Goal: Task Accomplishment & Management: Manage account settings

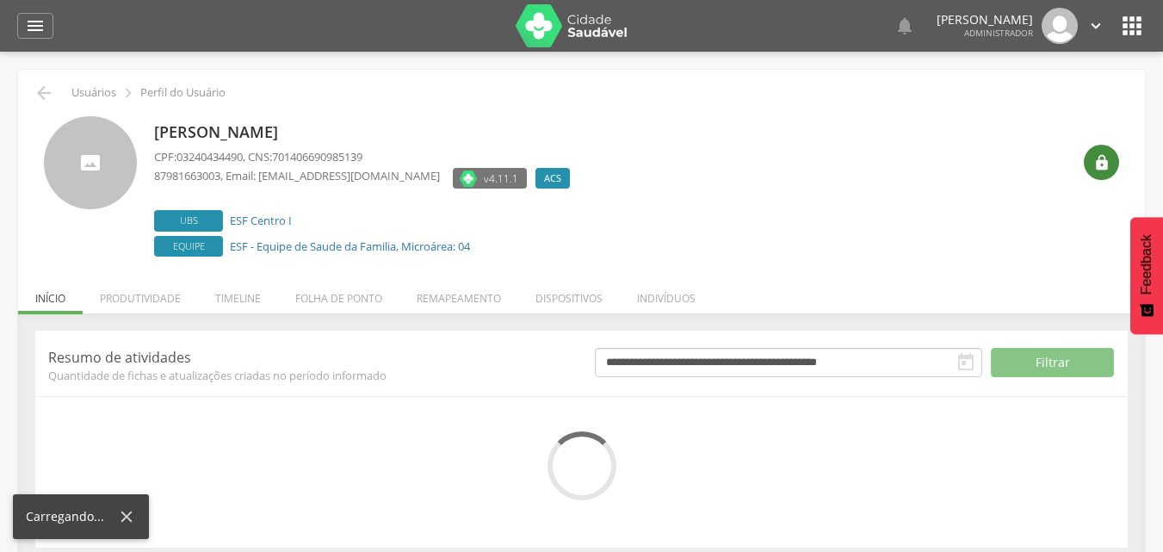
click at [1087, 167] on div "" at bounding box center [1101, 162] width 35 height 35
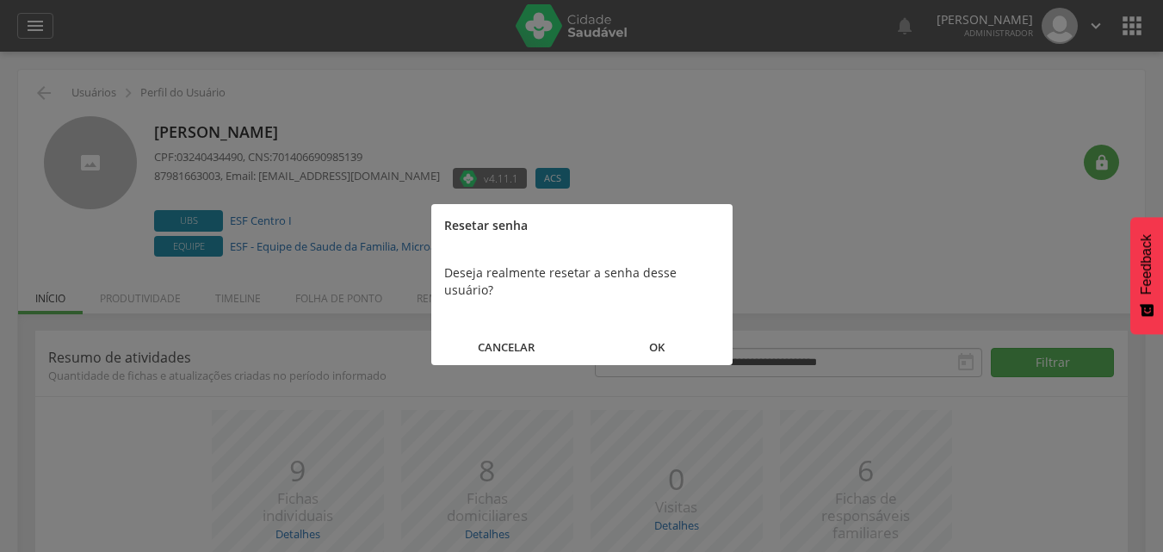
click at [691, 338] on button "OK" at bounding box center [657, 347] width 151 height 37
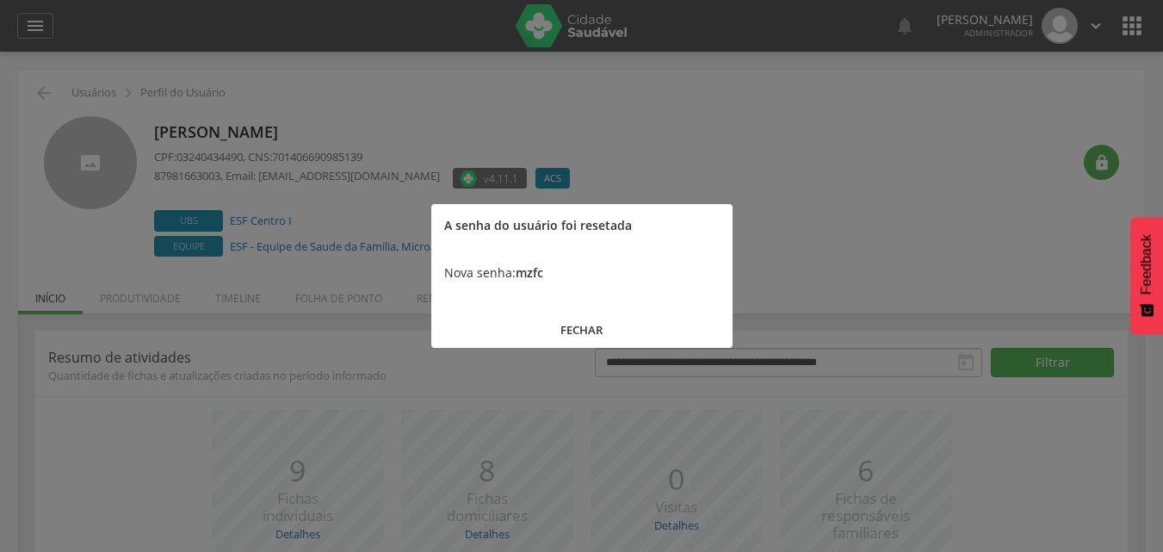
click at [536, 269] on b "mzfc" at bounding box center [530, 272] width 28 height 16
copy b "mzfc"
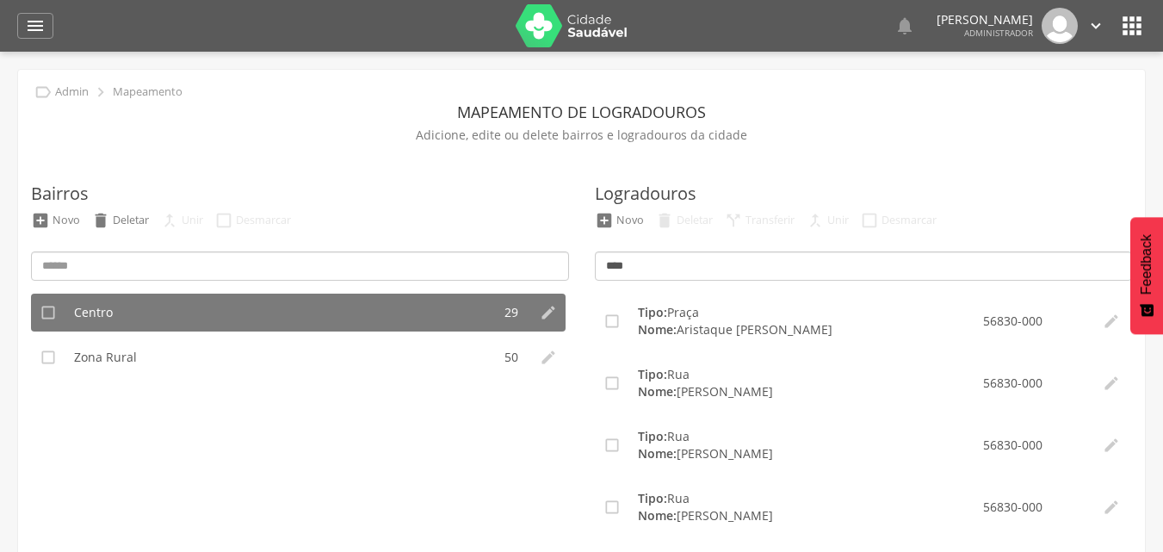
scroll to position [199, 0]
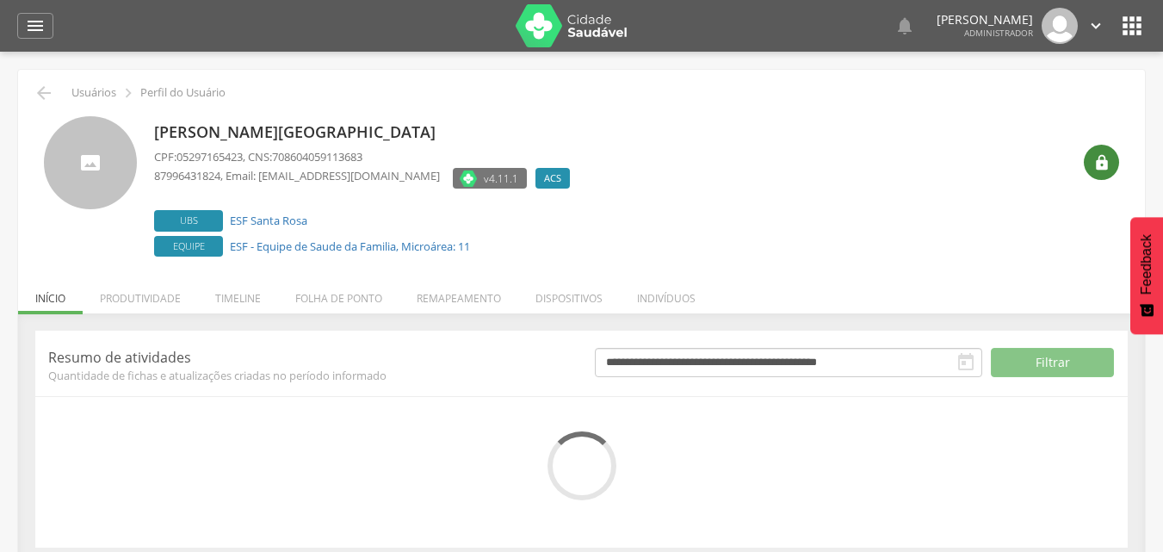
click at [1113, 150] on div "" at bounding box center [1101, 162] width 35 height 35
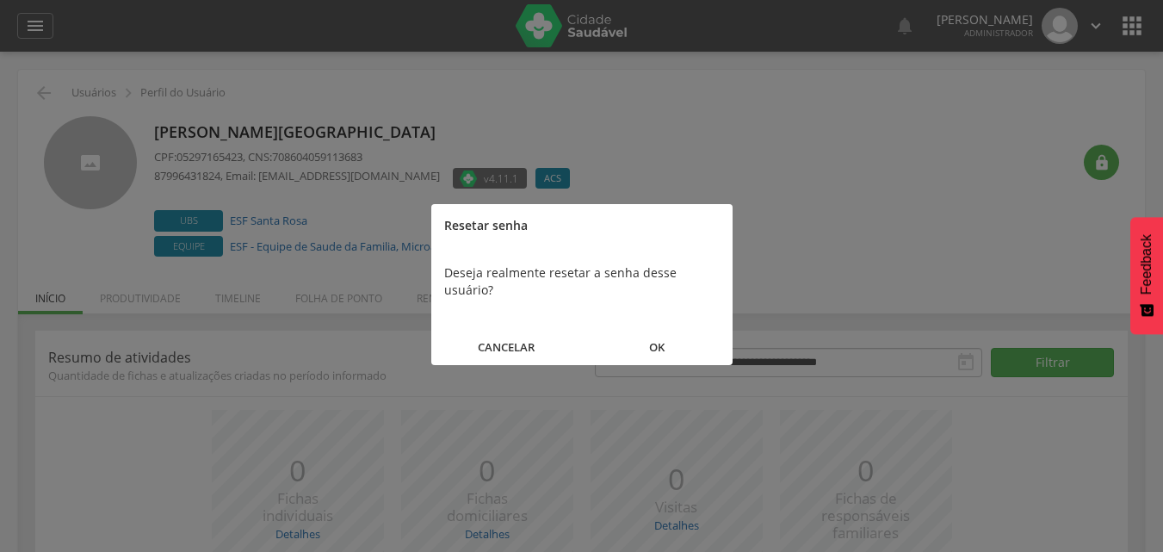
click at [658, 329] on button "OK" at bounding box center [657, 347] width 151 height 37
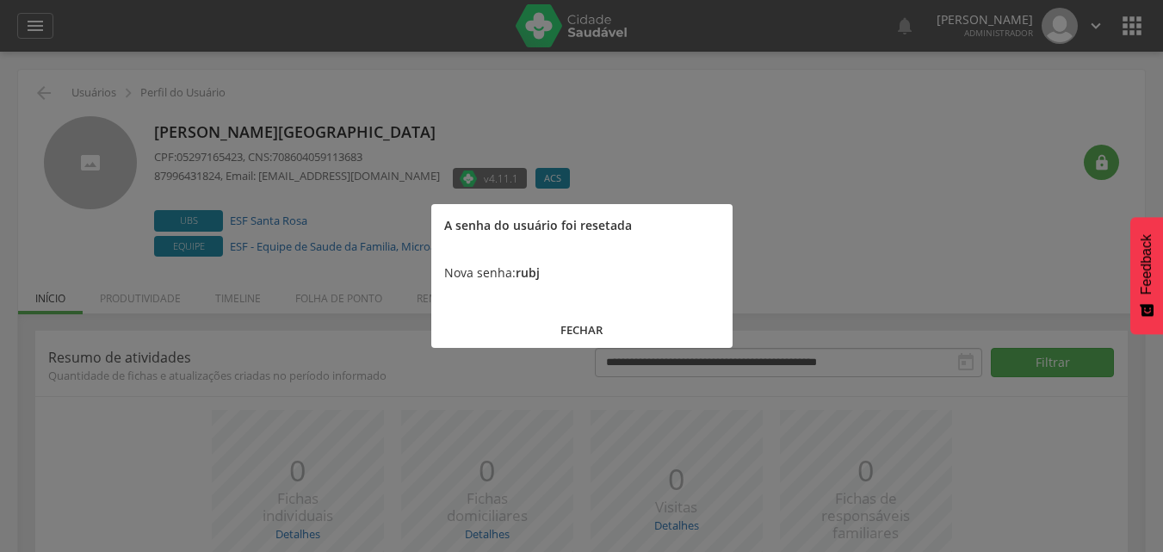
click at [525, 276] on b "rubj" at bounding box center [528, 272] width 24 height 16
click at [525, 283] on div "Nova senha: rubj" at bounding box center [581, 273] width 301 height 52
copy b "rubj"
